Goal: Task Accomplishment & Management: Complete application form

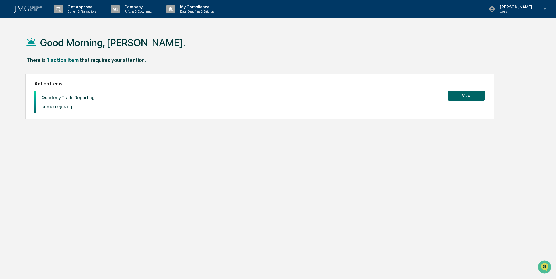
click at [455, 95] on button "View" at bounding box center [466, 96] width 37 height 10
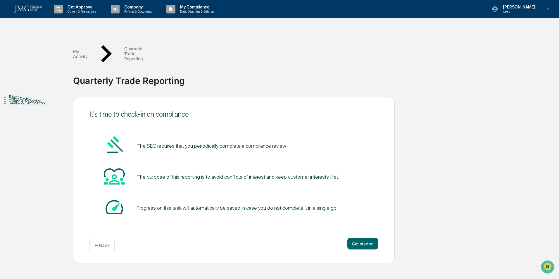
click at [247, 166] on div "The SEC requires that you periodically complete a compliance review The purpose…" at bounding box center [234, 177] width 289 height 84
click at [253, 135] on div "The SEC requires that you periodically complete a compliance review" at bounding box center [234, 146] width 289 height 22
click at [356, 238] on button "Get started" at bounding box center [363, 244] width 31 height 12
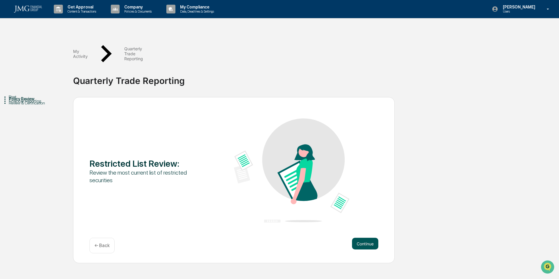
click at [355, 238] on button "Continue" at bounding box center [365, 244] width 26 height 12
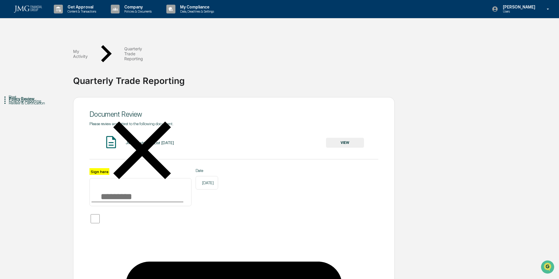
click at [338, 138] on button "VIEW" at bounding box center [345, 143] width 38 height 10
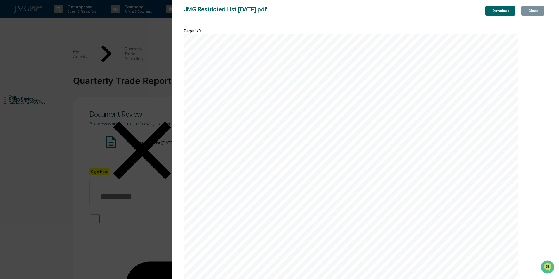
click at [536, 12] on div "Close" at bounding box center [532, 11] width 11 height 4
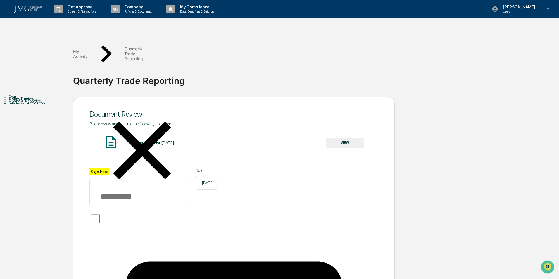
click at [106, 178] on input "Sign here" at bounding box center [141, 192] width 102 height 28
type input "**********"
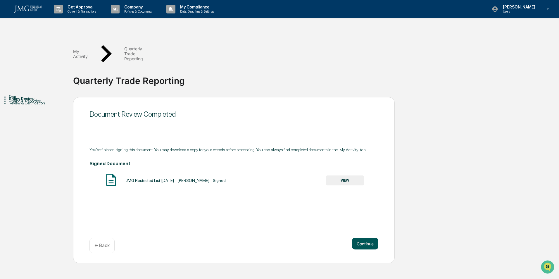
click at [355, 238] on button "Continue" at bounding box center [365, 244] width 26 height 12
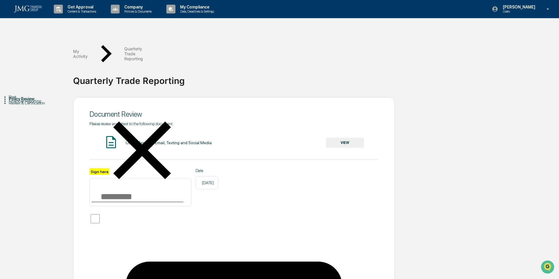
click at [116, 178] on input "Sign here" at bounding box center [141, 192] width 102 height 28
type input "**********"
click at [356, 138] on button "VIEW" at bounding box center [345, 143] width 38 height 10
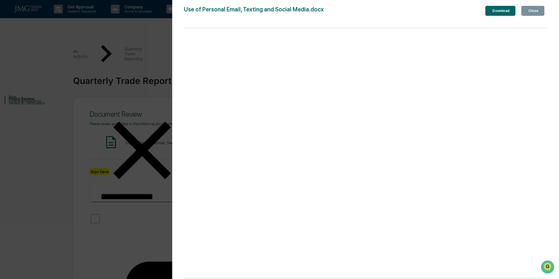
click at [537, 14] on button "Close" at bounding box center [533, 11] width 23 height 10
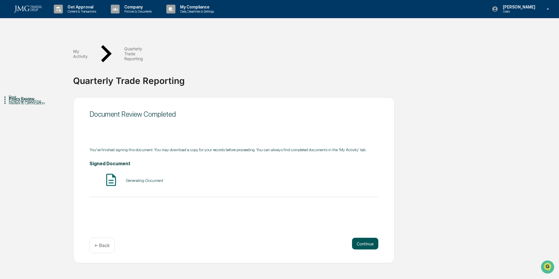
click at [373, 238] on button "Continue" at bounding box center [365, 244] width 26 height 12
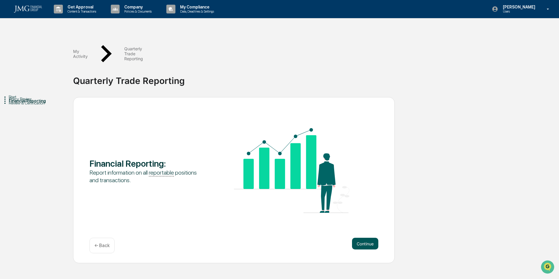
click at [372, 238] on button "Continue" at bounding box center [365, 244] width 26 height 12
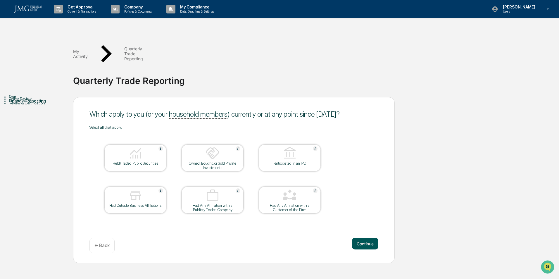
click at [362, 238] on button "Continue" at bounding box center [365, 244] width 26 height 12
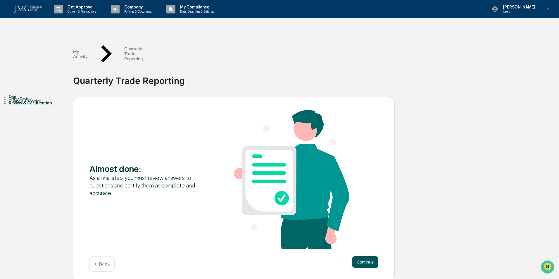
click at [368, 256] on button "Continue" at bounding box center [365, 262] width 26 height 12
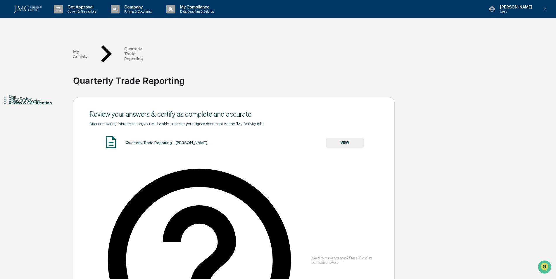
click at [344, 138] on button "VIEW" at bounding box center [345, 143] width 38 height 10
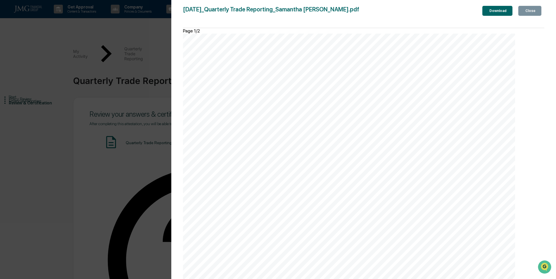
click at [531, 9] on div "Close" at bounding box center [530, 11] width 11 height 4
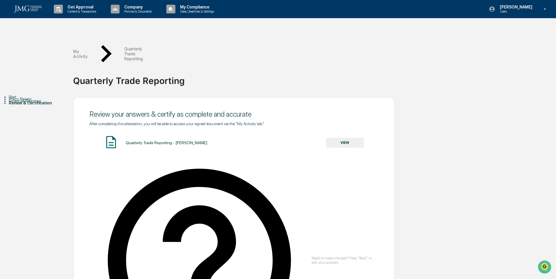
type input "**********"
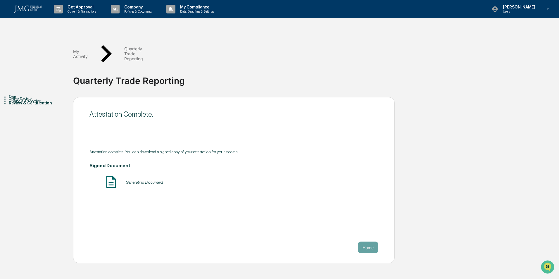
click at [373, 242] on button "Home" at bounding box center [368, 248] width 20 height 12
